Goal: Information Seeking & Learning: Compare options

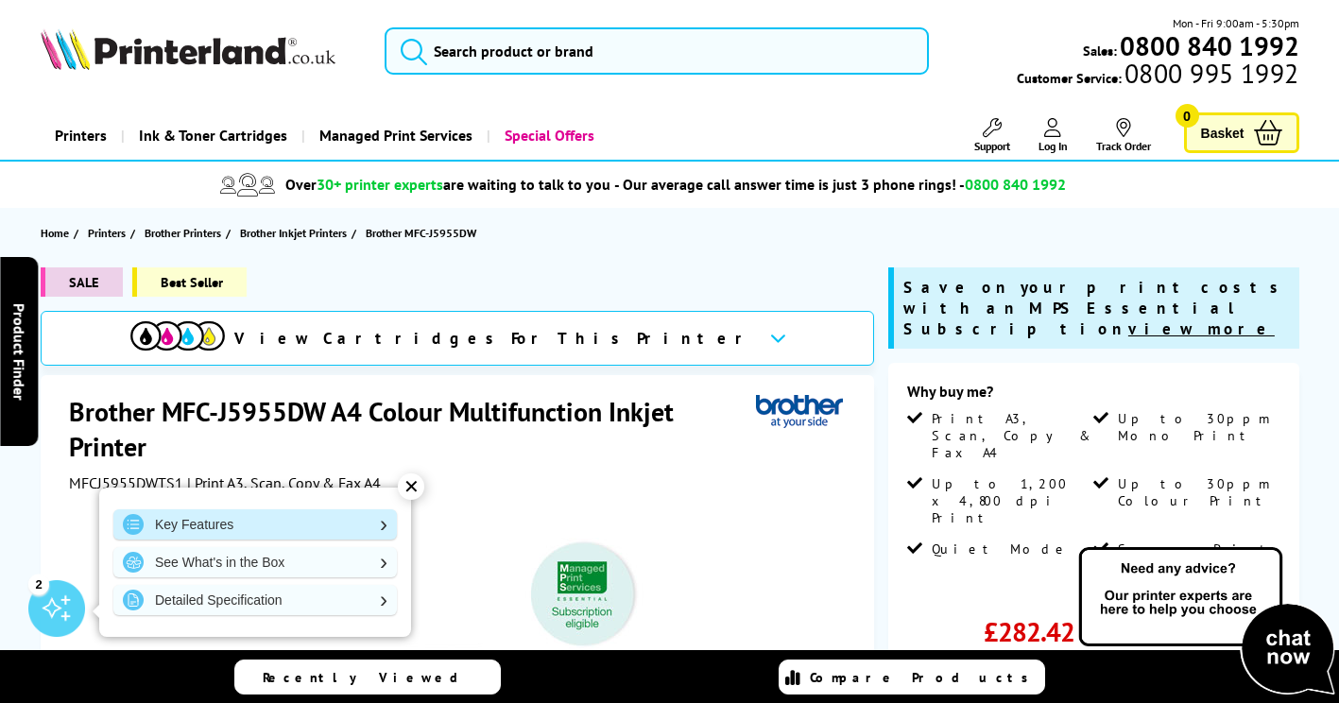
click at [384, 514] on link "Key Features" at bounding box center [255, 524] width 284 height 30
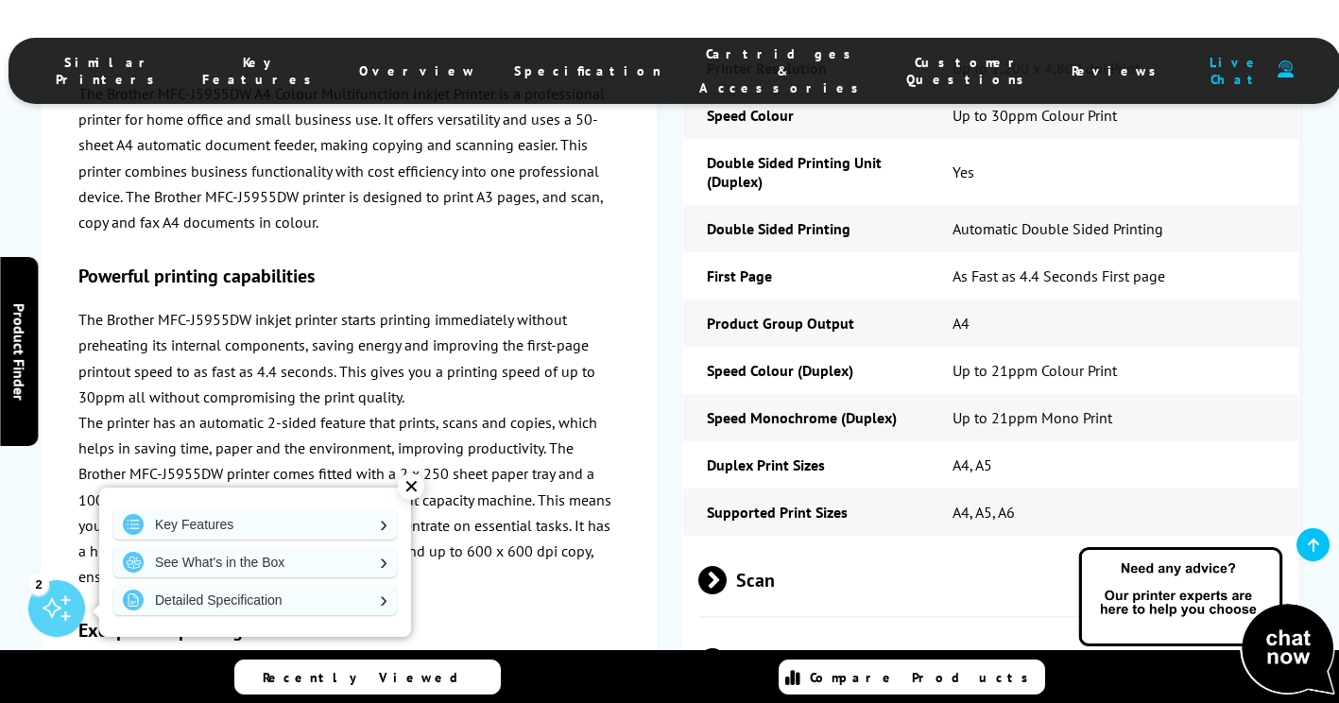
scroll to position [4775, 0]
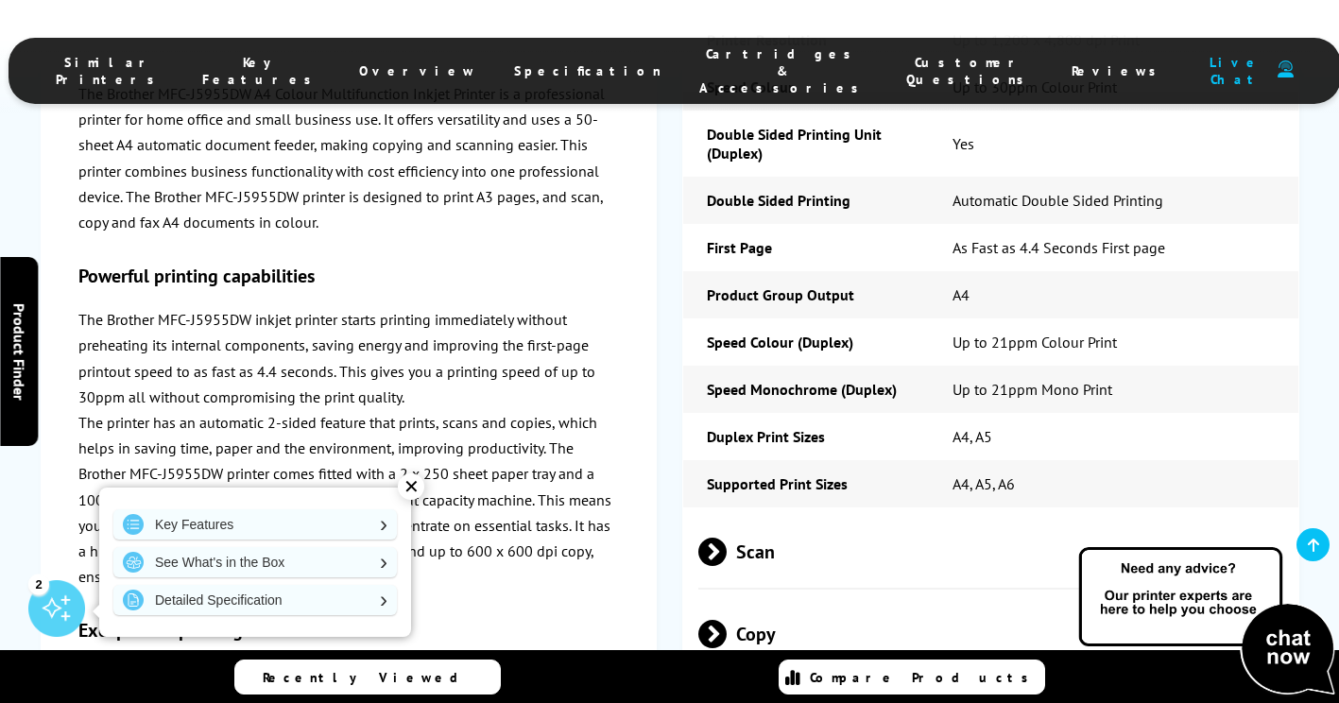
click at [761, 517] on span "Scan" at bounding box center [990, 552] width 584 height 71
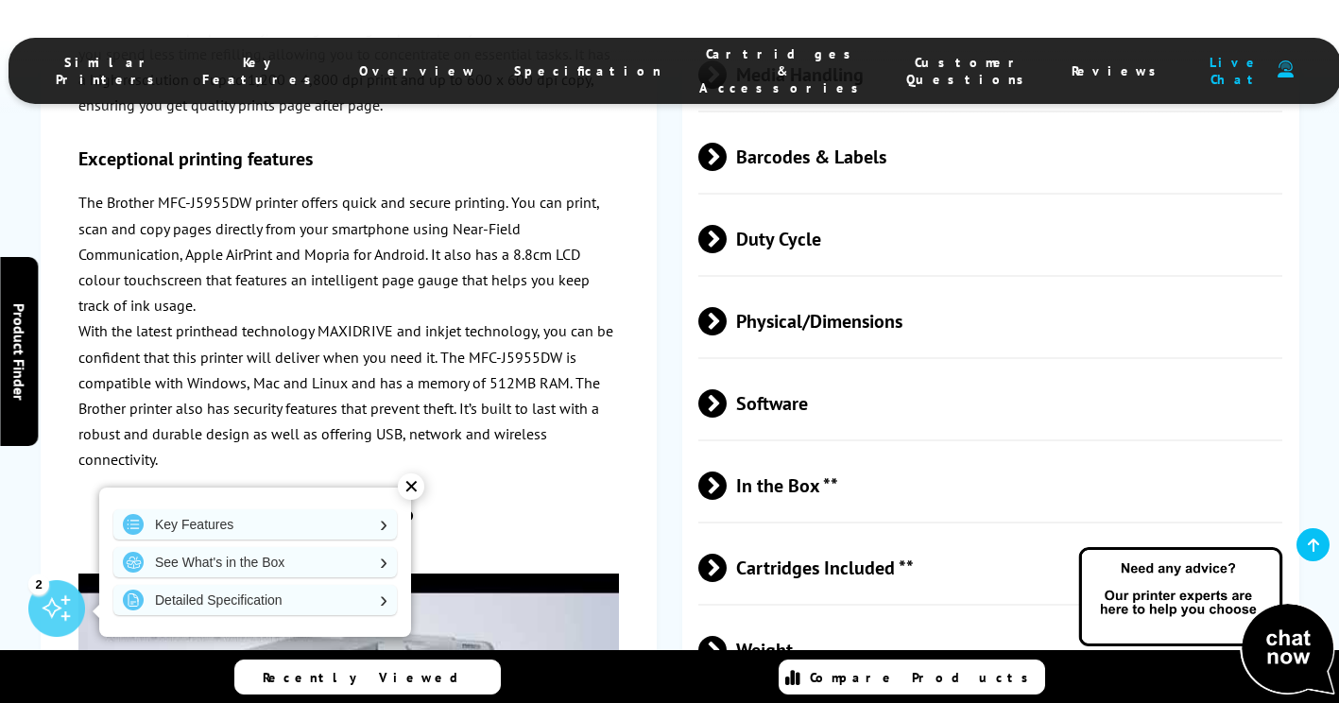
scroll to position [6287, 0]
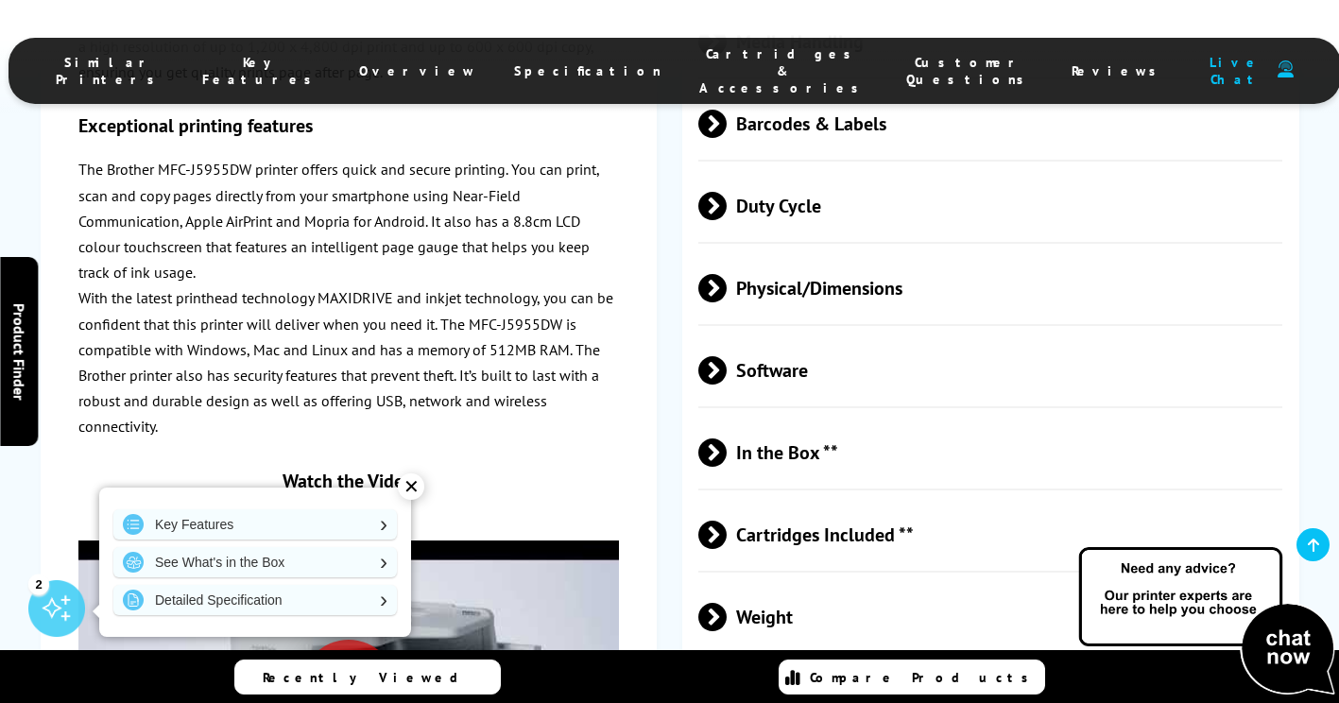
click at [727, 521] on span at bounding box center [727, 535] width 0 height 28
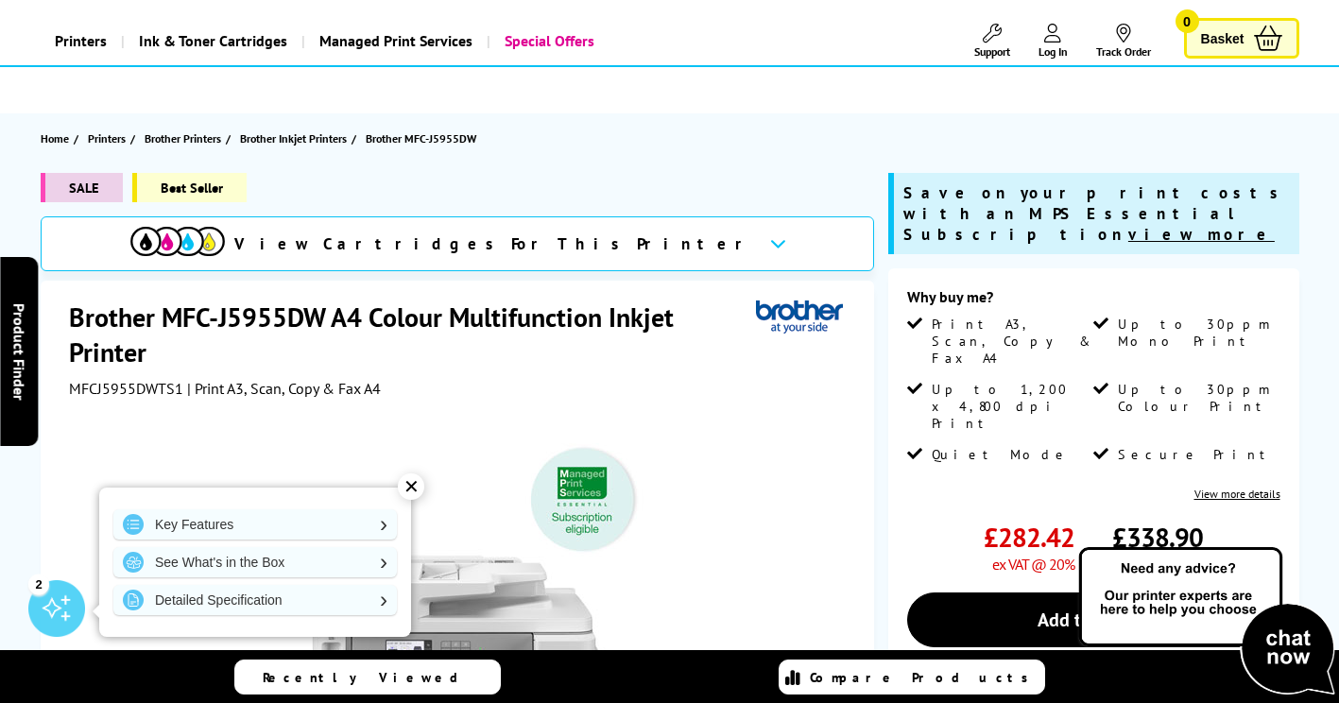
scroll to position [0, 0]
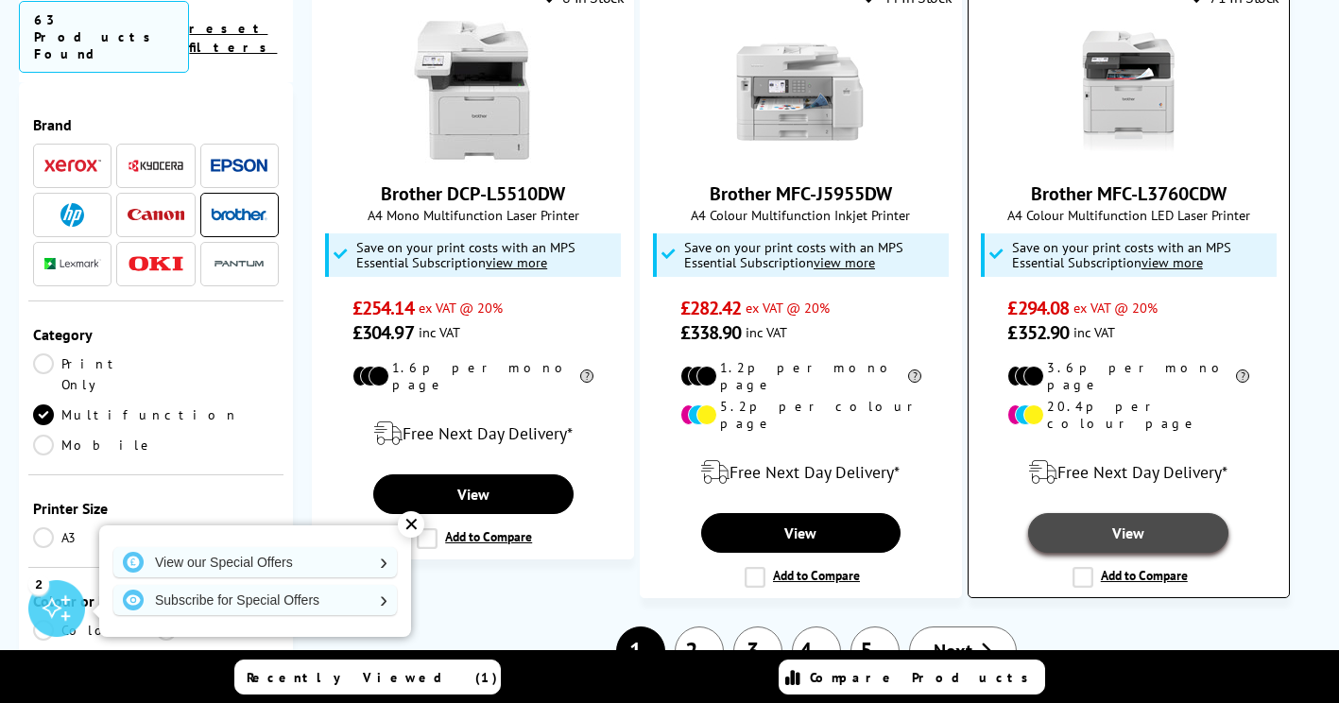
click at [1103, 513] on link "View" at bounding box center [1128, 533] width 200 height 40
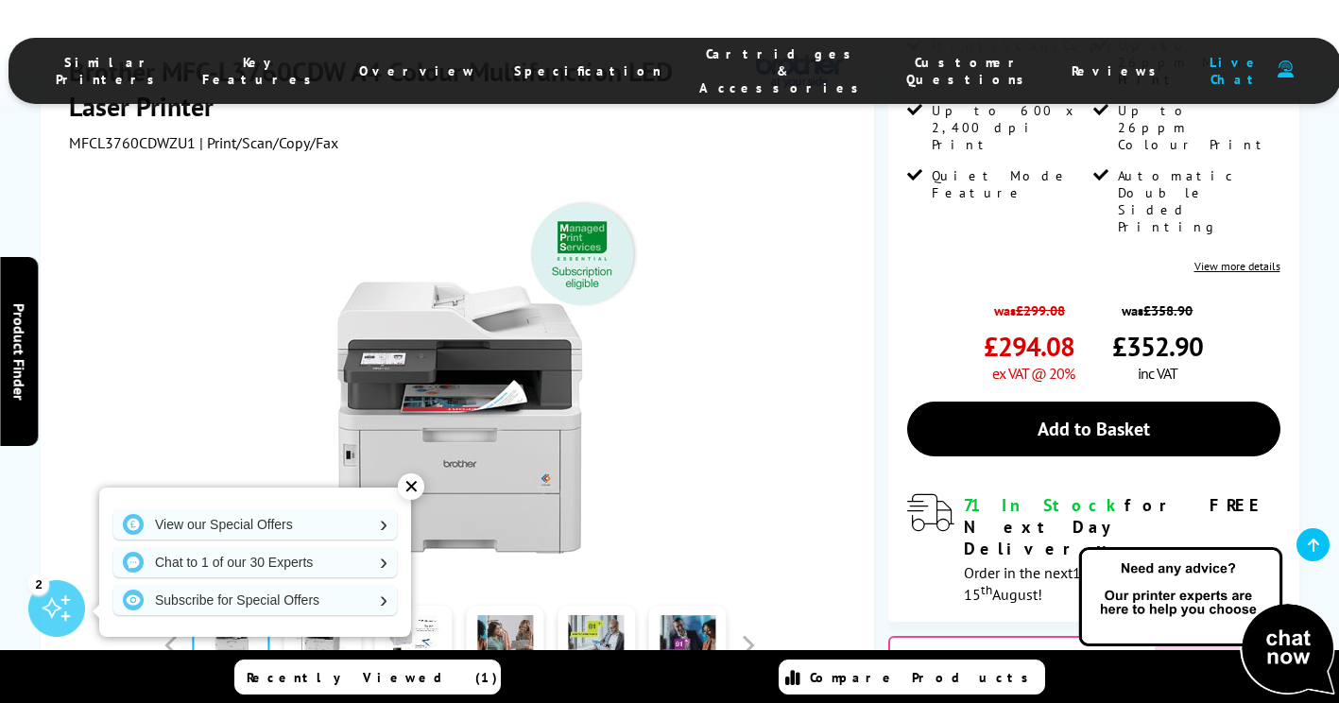
scroll to position [189, 0]
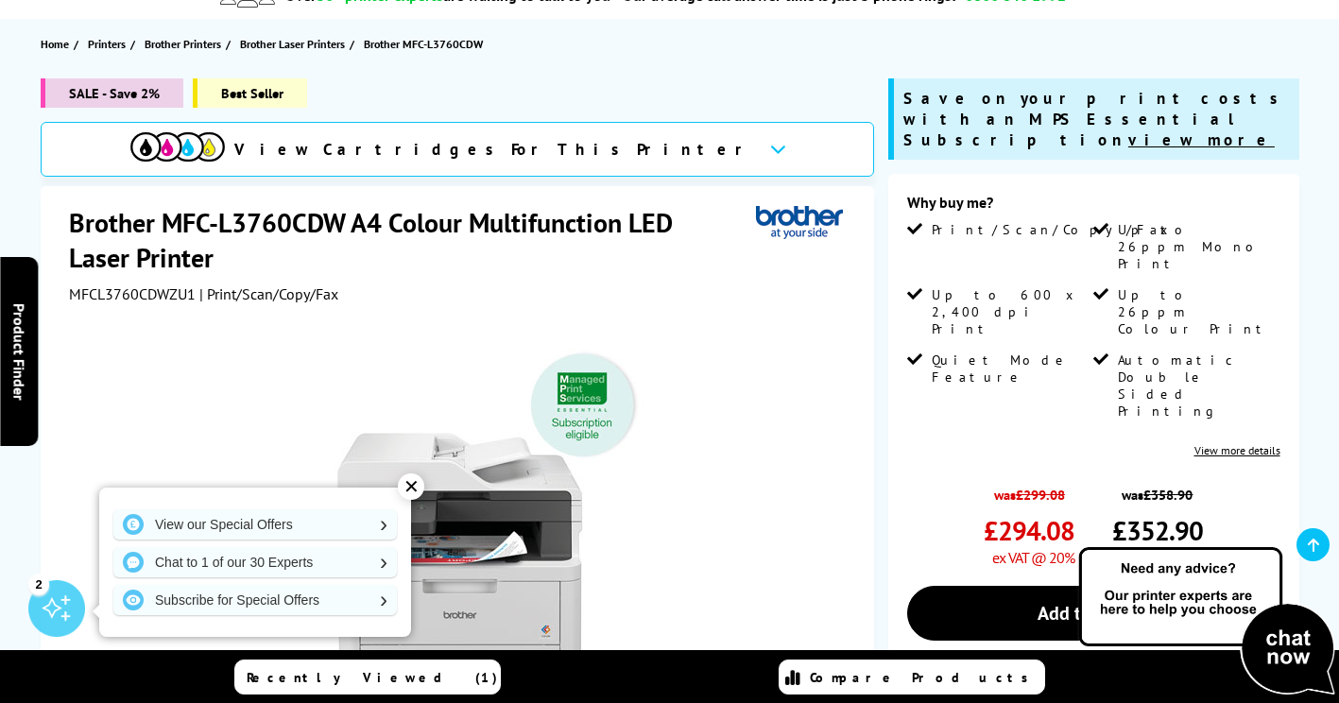
click at [1233, 443] on link "View more details" at bounding box center [1238, 450] width 86 height 14
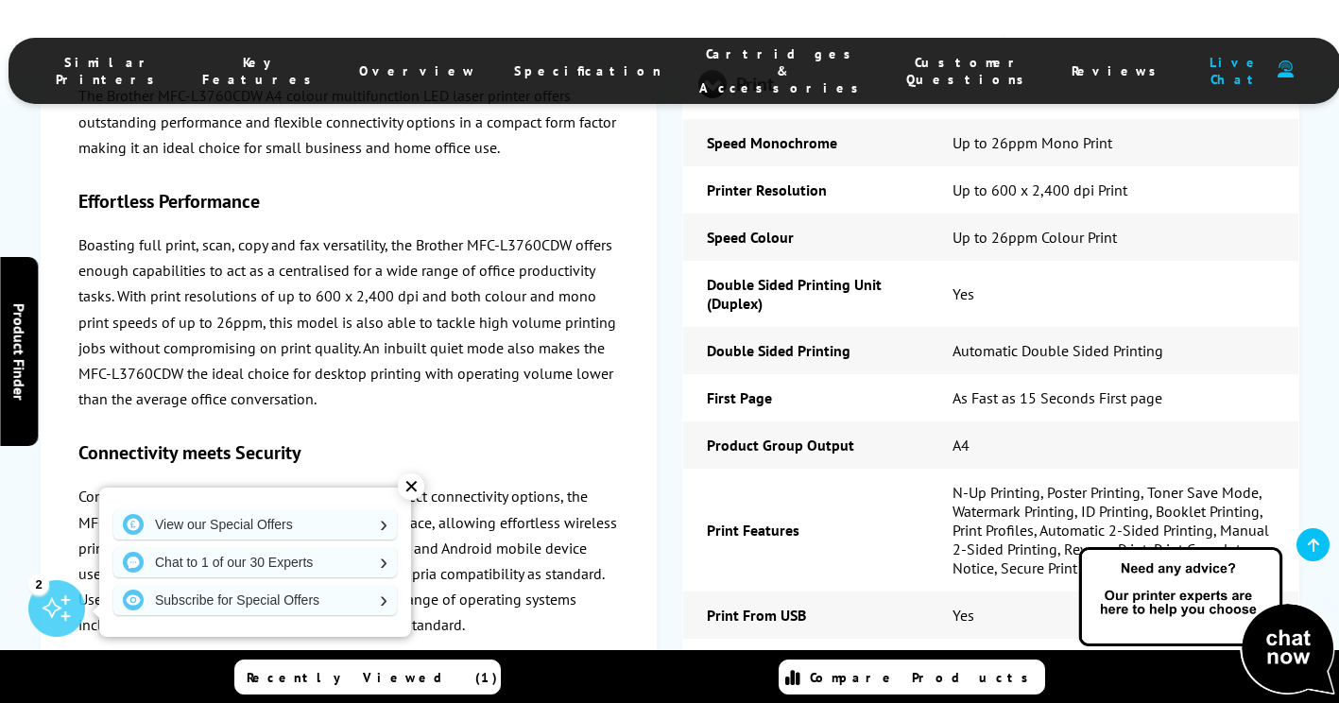
scroll to position [4692, 0]
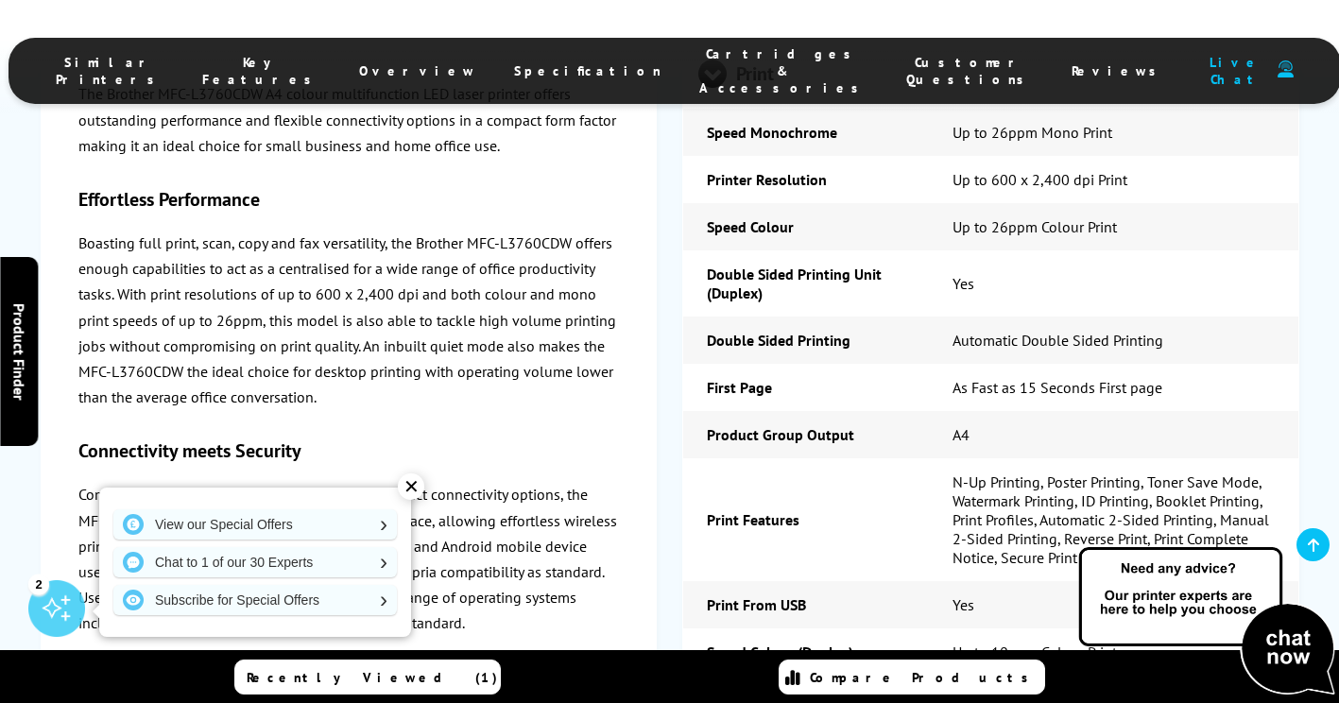
click at [408, 486] on div "✕" at bounding box center [411, 487] width 26 height 26
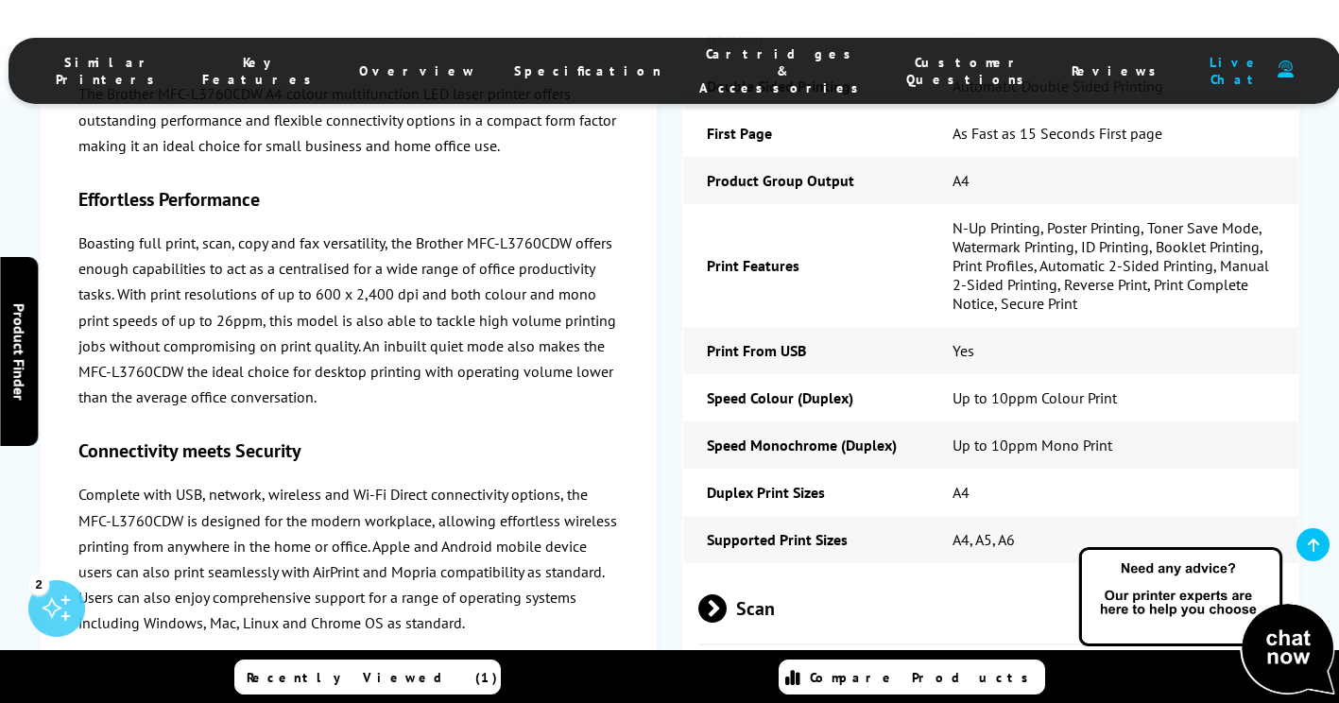
scroll to position [4975, 0]
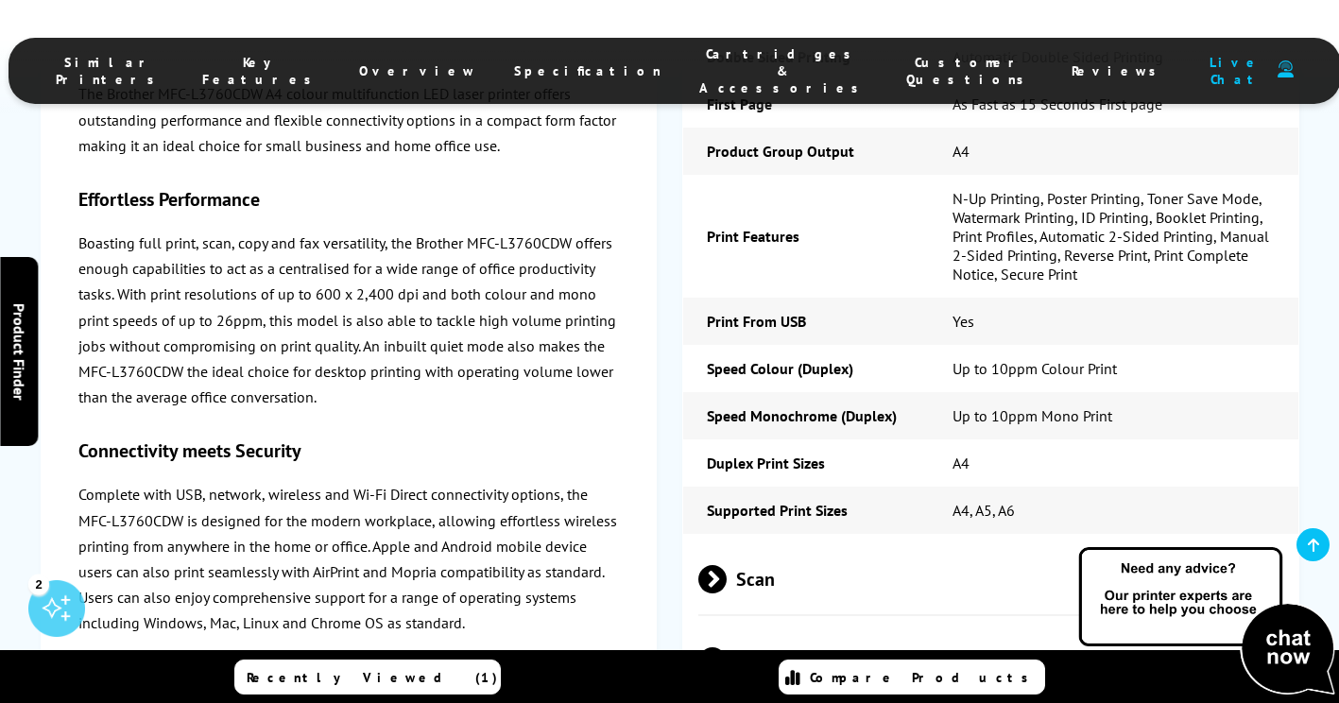
click at [727, 565] on span at bounding box center [727, 579] width 0 height 28
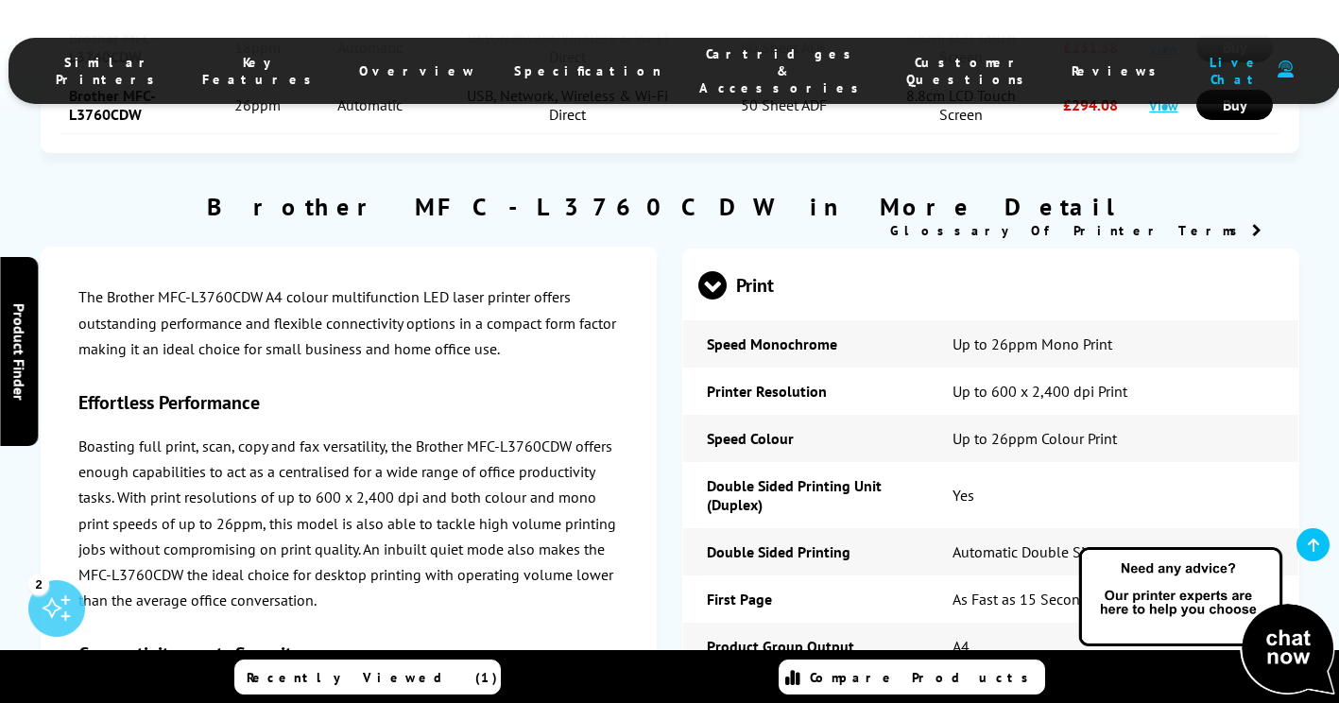
scroll to position [4219, 0]
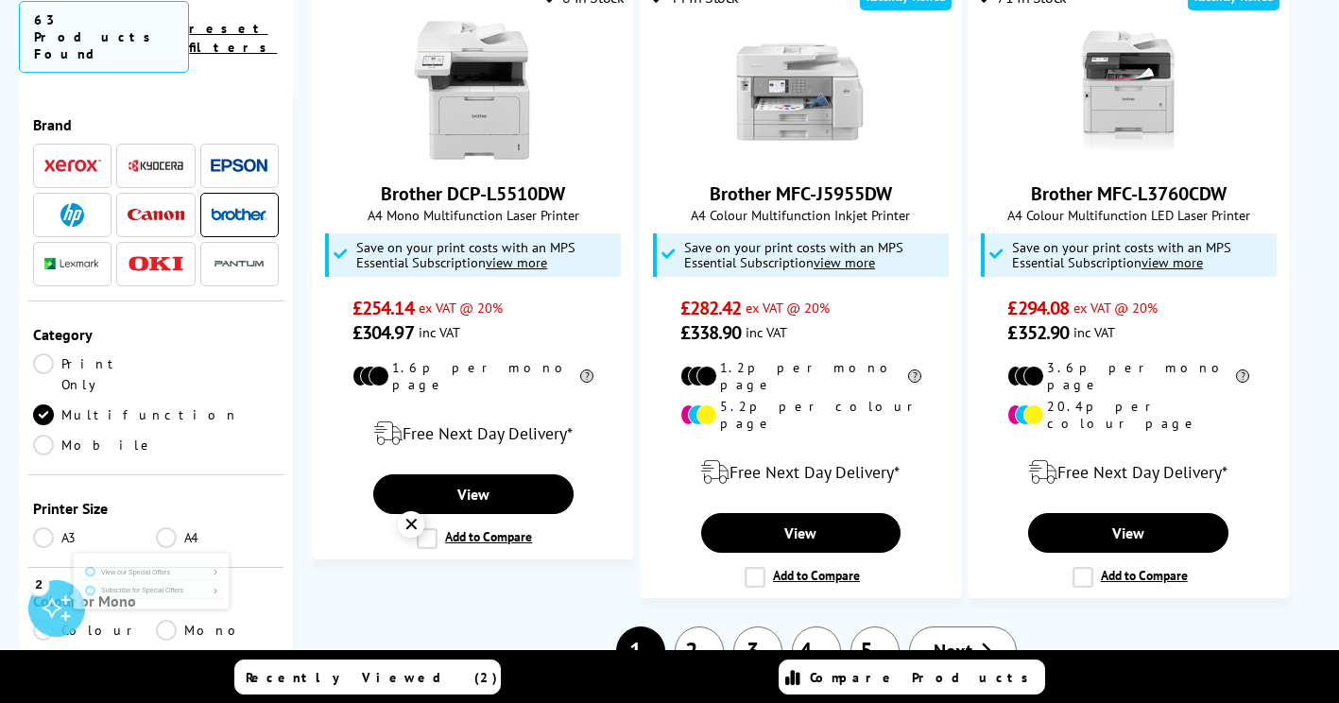
click at [958, 639] on span "Next" at bounding box center [953, 651] width 39 height 25
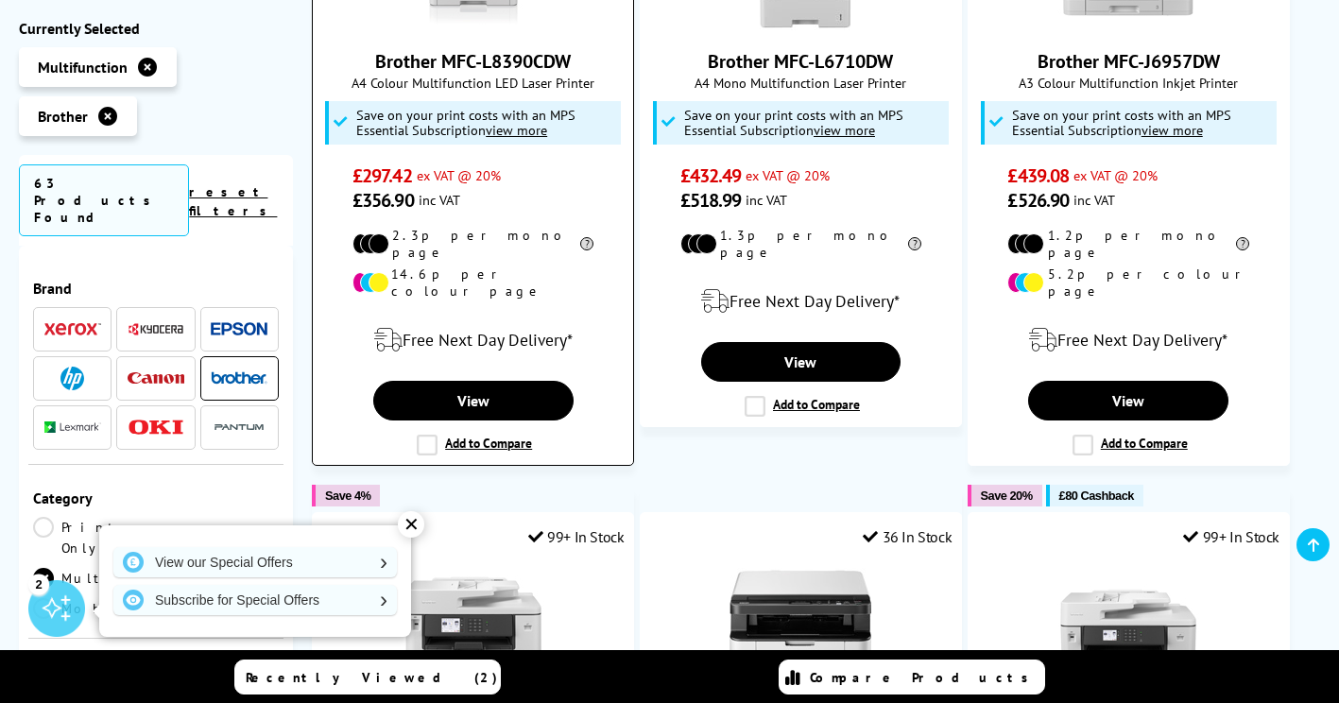
scroll to position [662, 0]
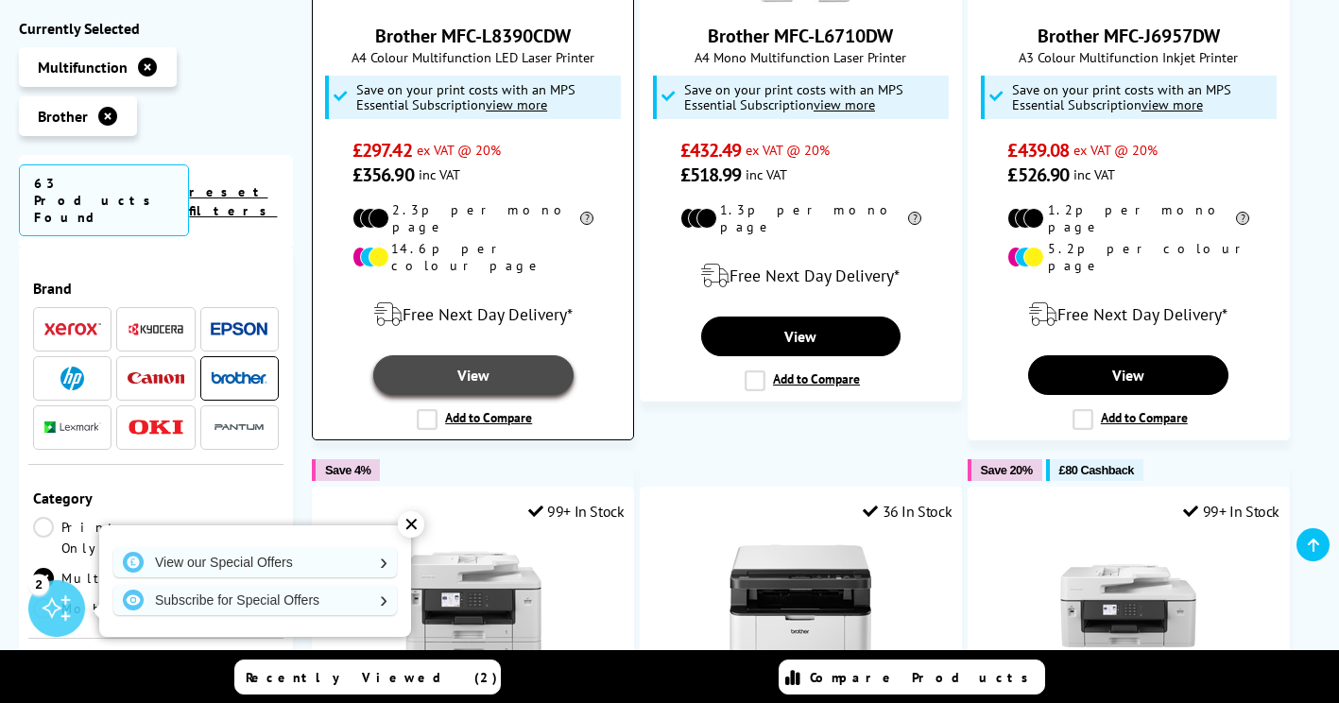
click at [493, 355] on link "View" at bounding box center [473, 375] width 200 height 40
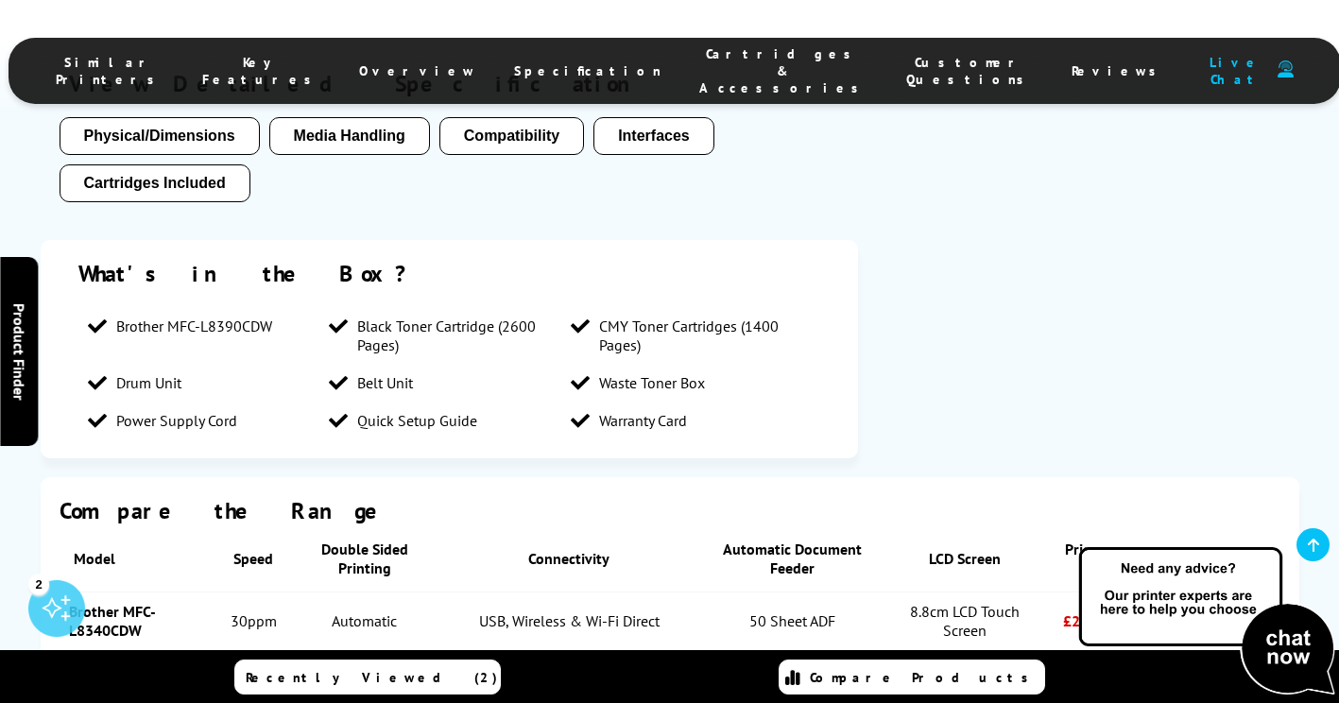
scroll to position [3970, 0]
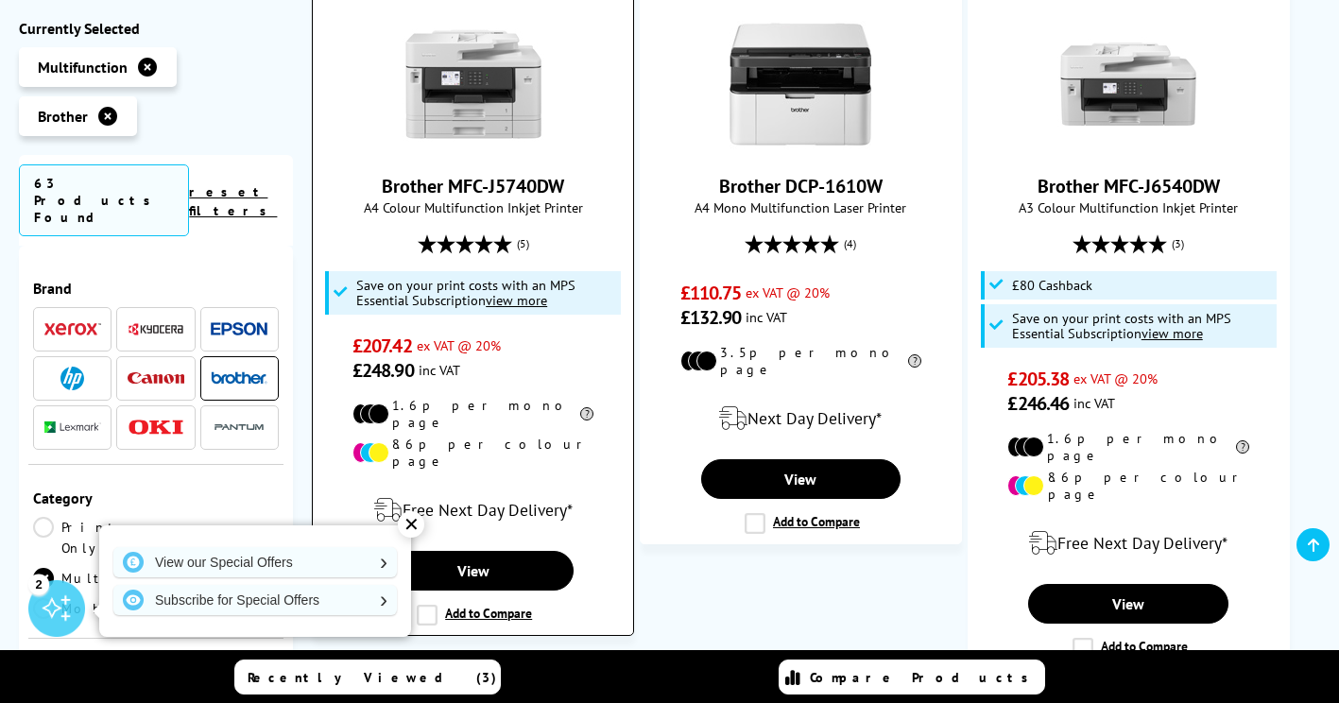
scroll to position [1229, 0]
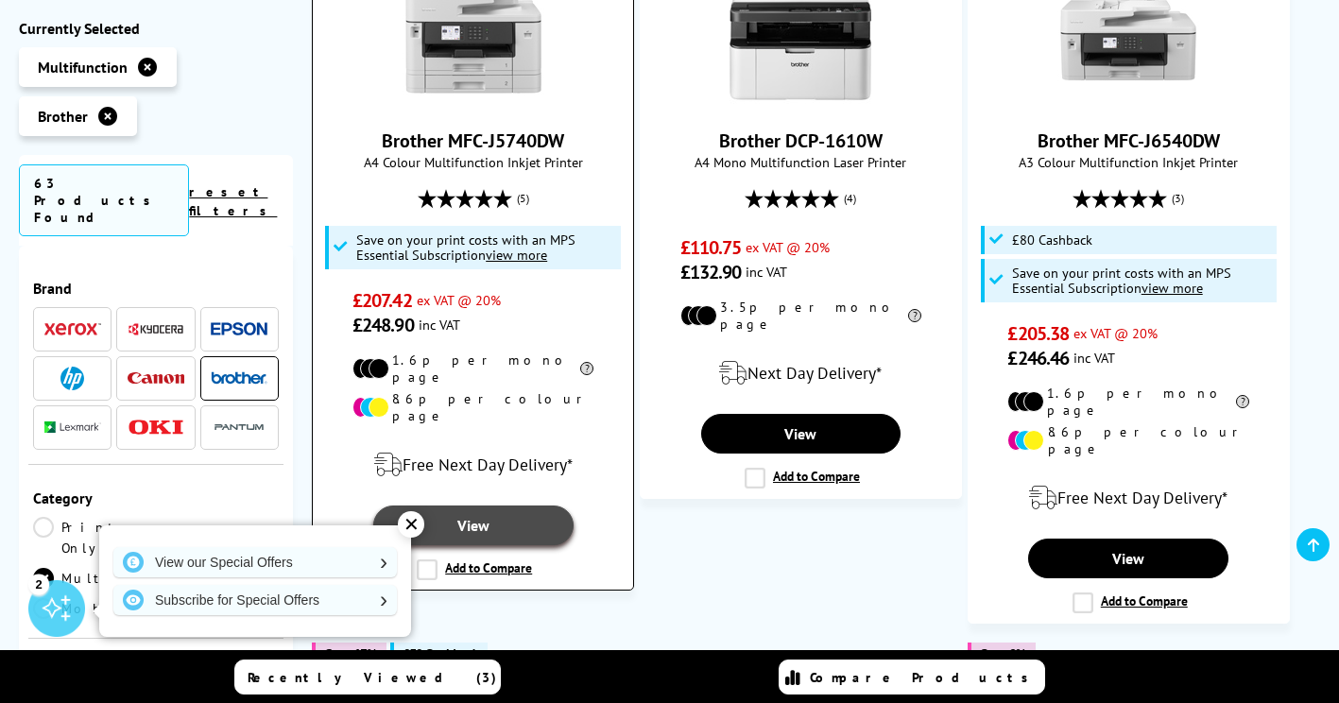
click at [491, 506] on link "View" at bounding box center [473, 526] width 200 height 40
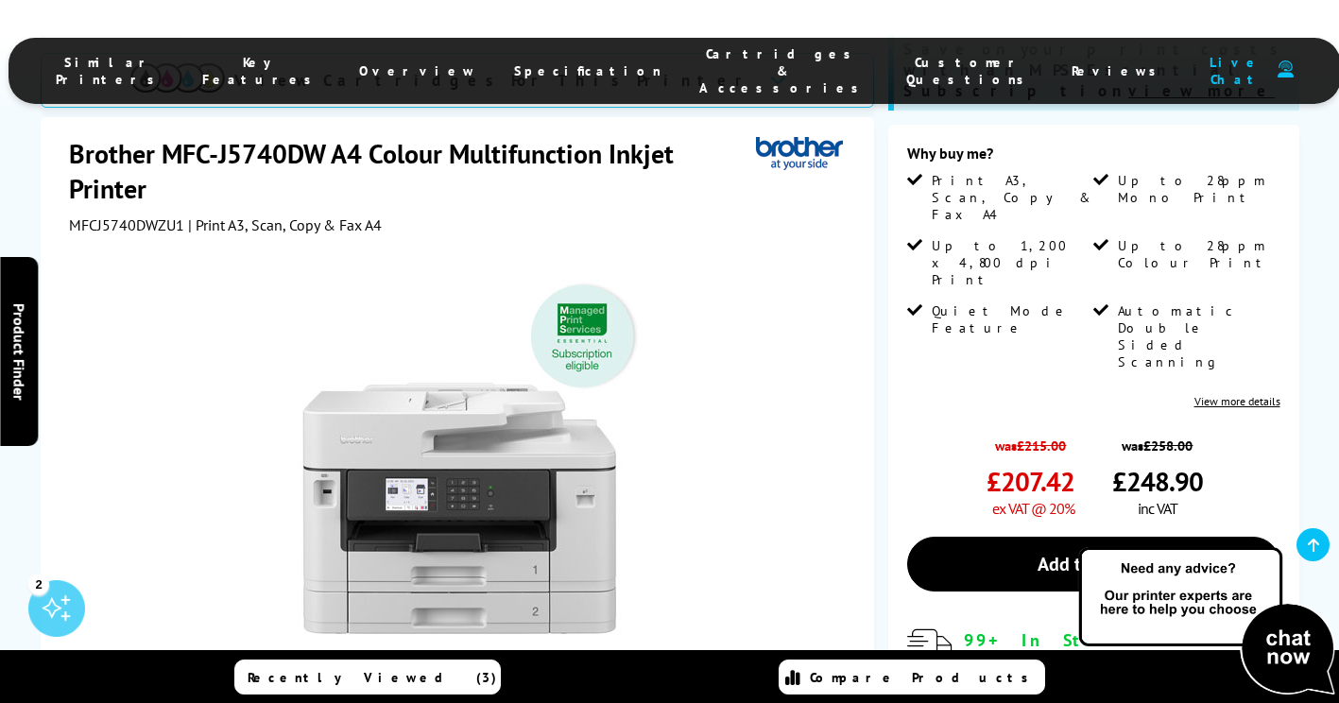
scroll to position [284, 0]
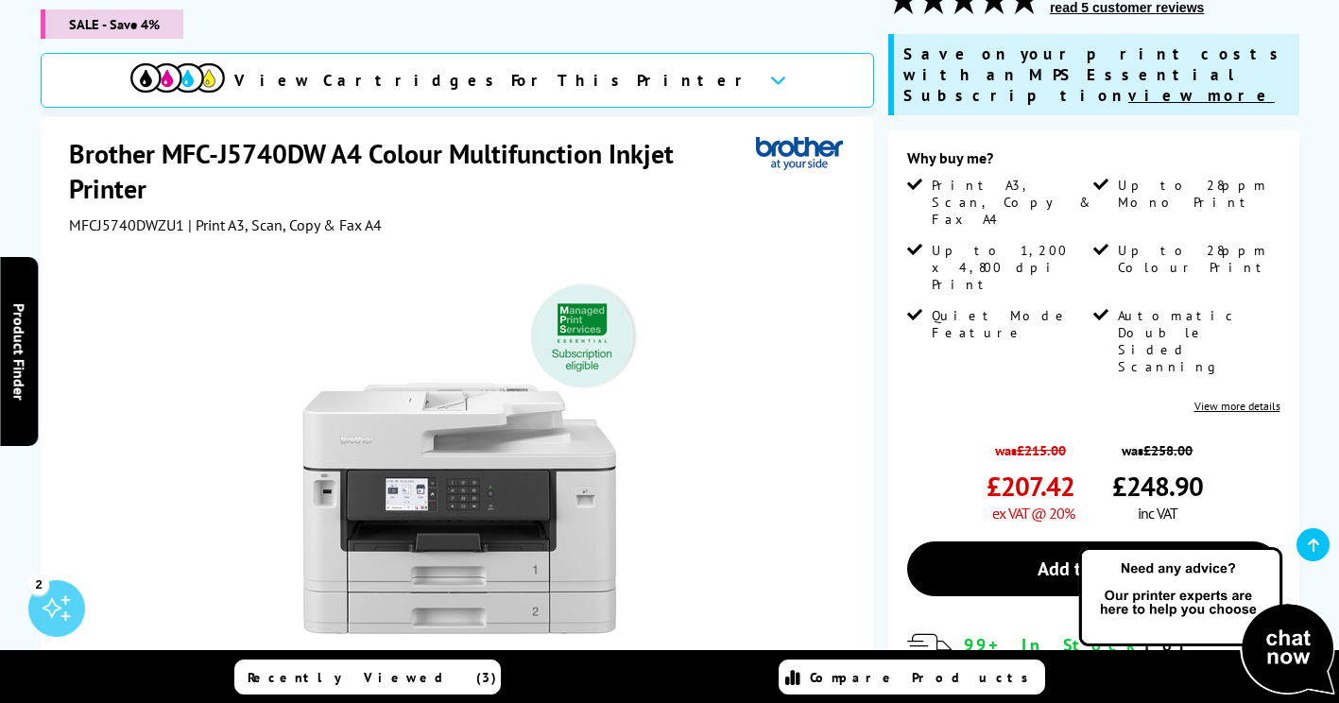
click at [1239, 399] on link "View more details" at bounding box center [1238, 406] width 86 height 14
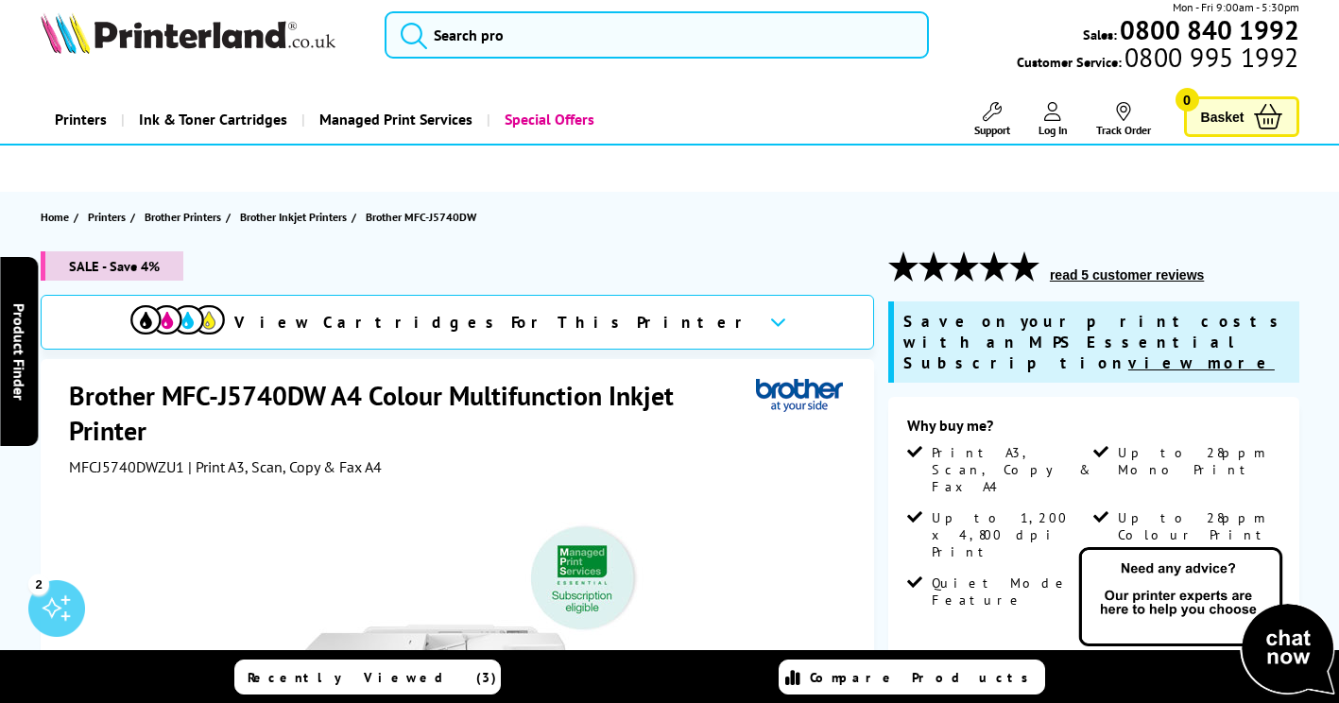
scroll to position [0, 0]
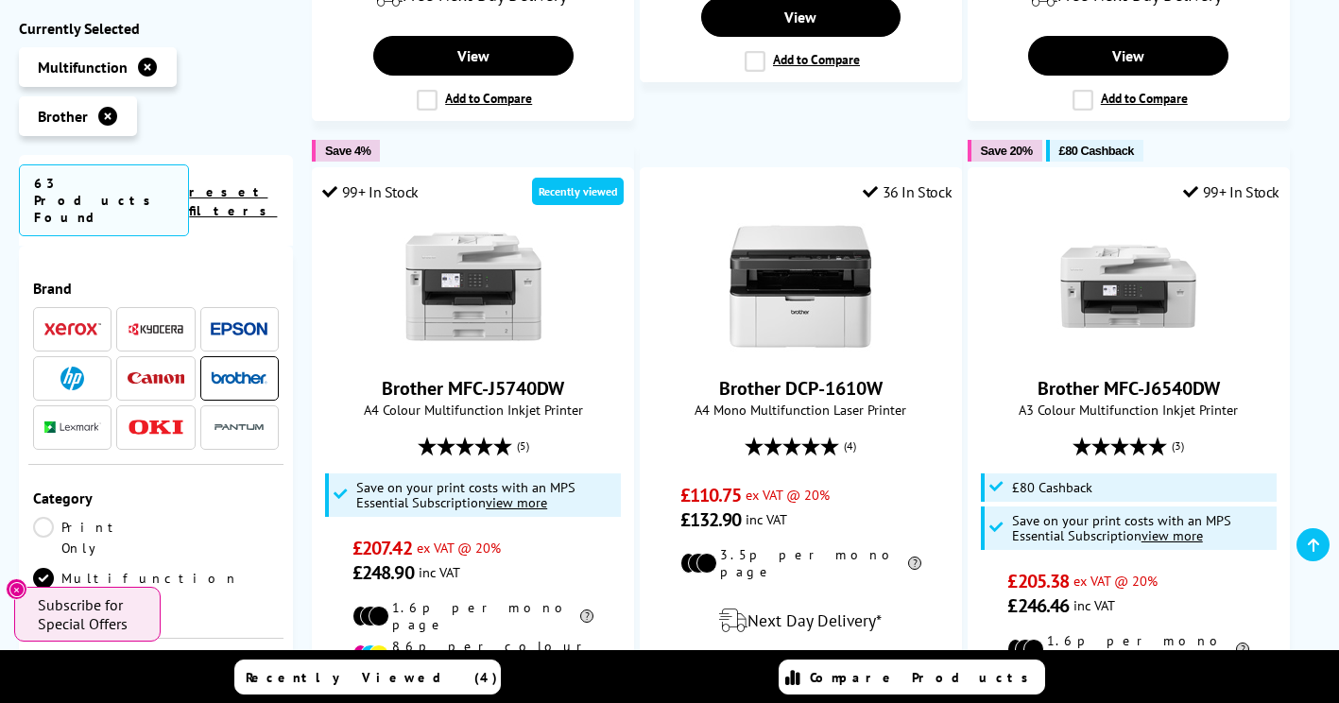
scroll to position [945, 0]
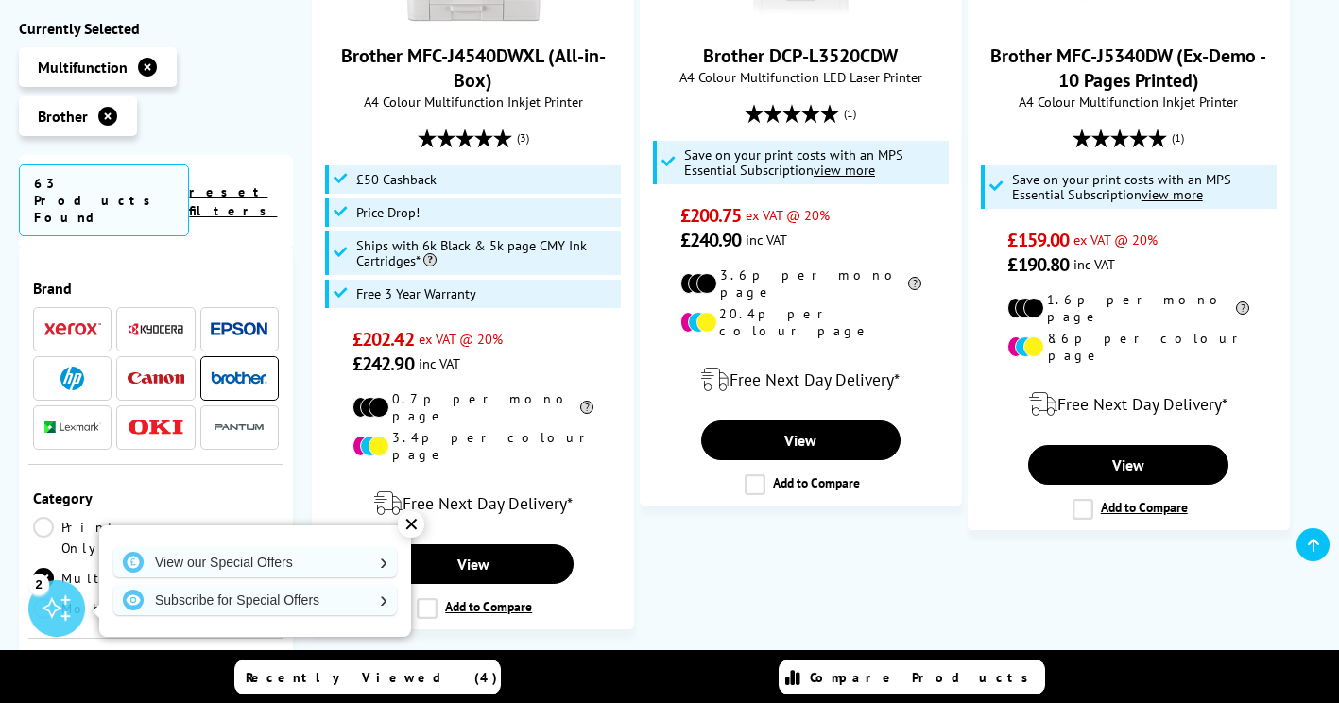
scroll to position [1985, 0]
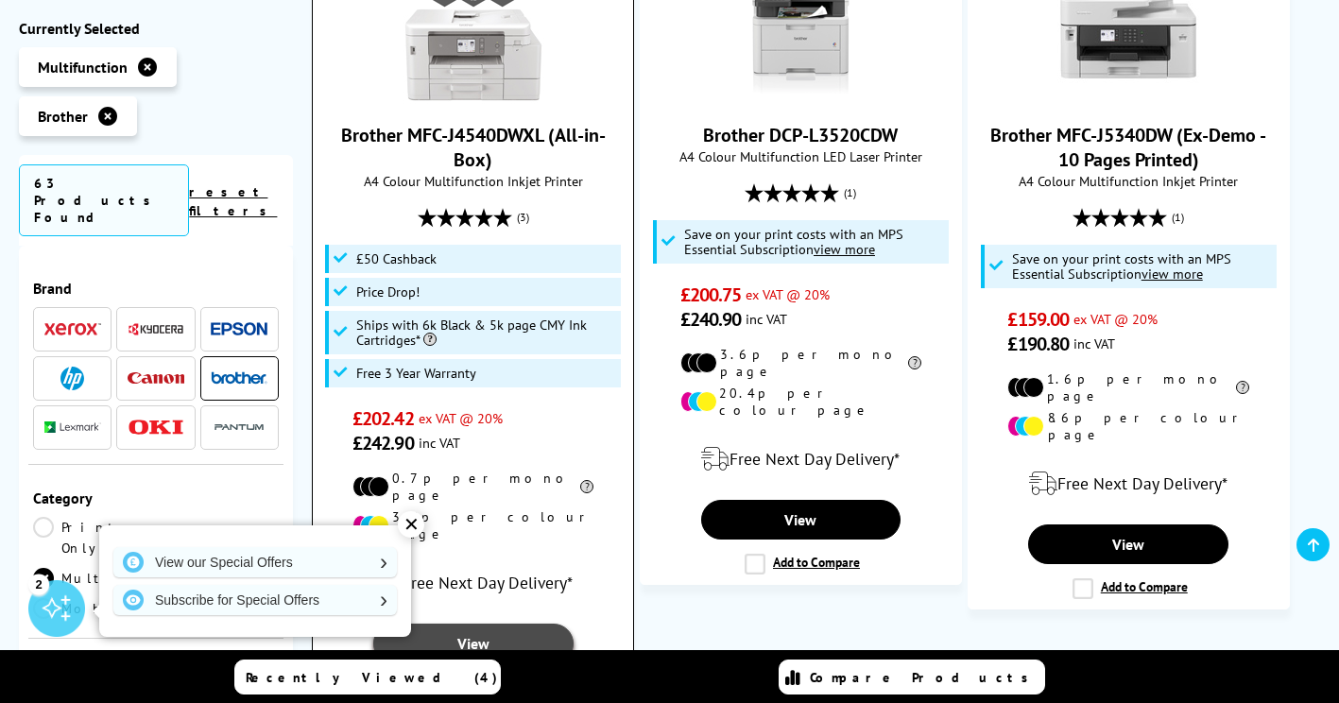
click at [469, 624] on link "View" at bounding box center [473, 644] width 200 height 40
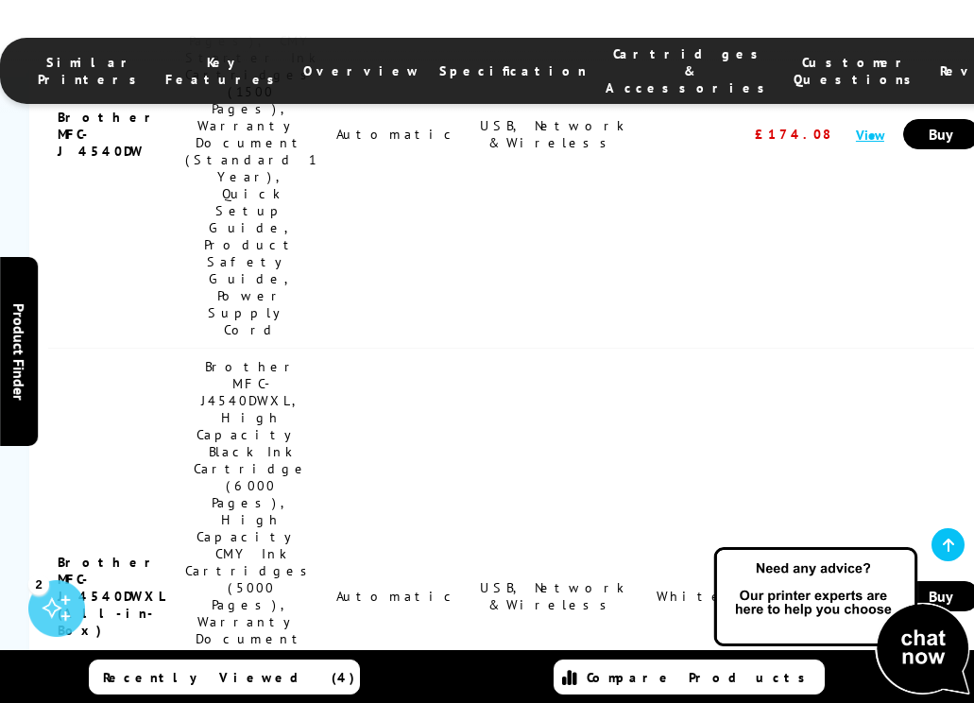
scroll to position [3884, 0]
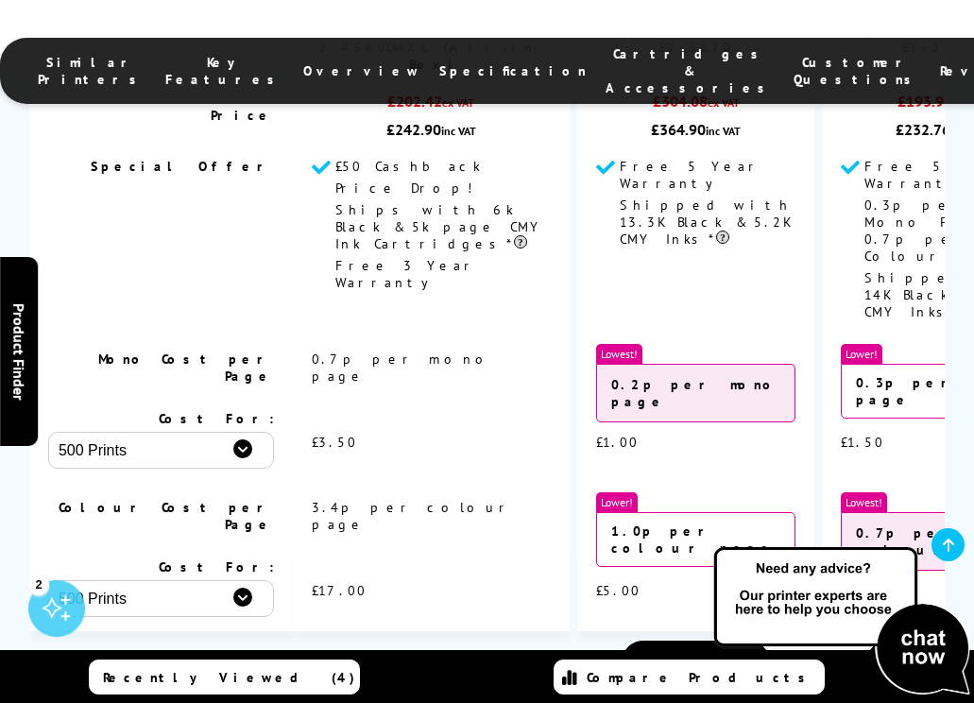
scroll to position [1323, 0]
